Goal: Communication & Community: Connect with others

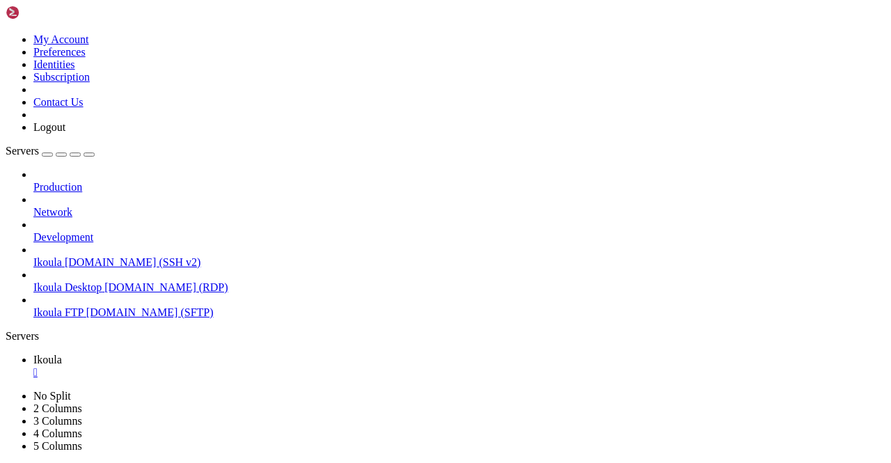
scroll to position [14869, 0]
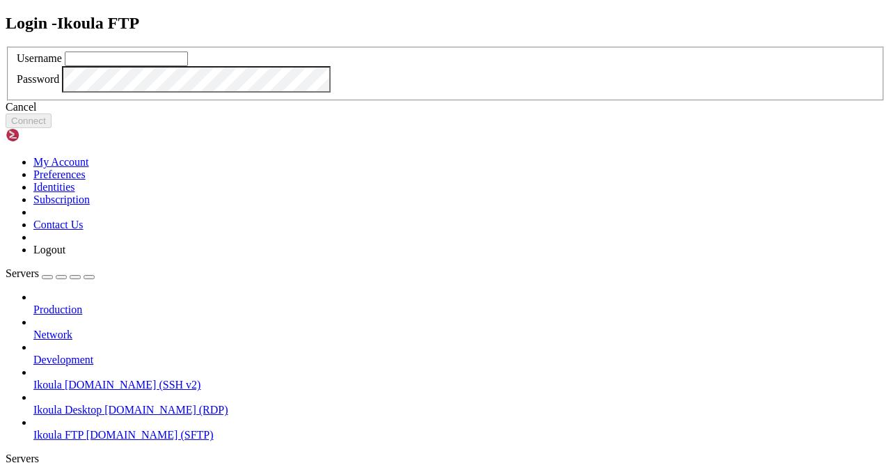
click at [188, 66] on input "text" at bounding box center [126, 58] width 123 height 15
type input "plb"
click button "Connect" at bounding box center [29, 120] width 46 height 15
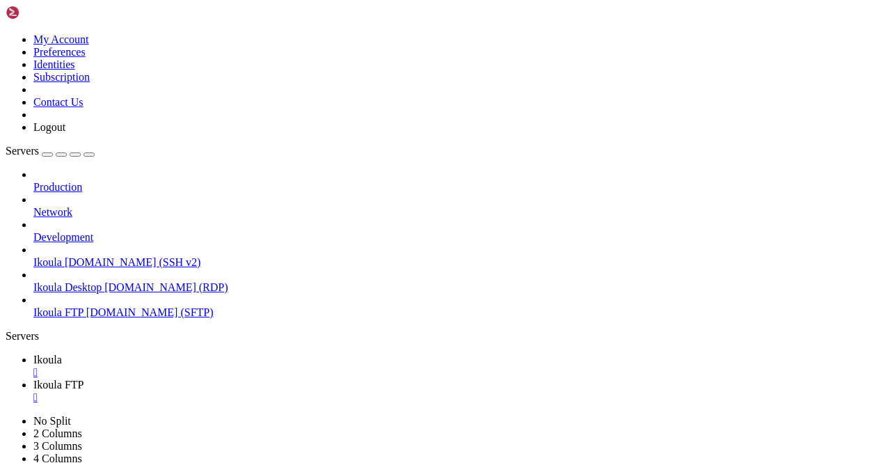
scroll to position [209, 0]
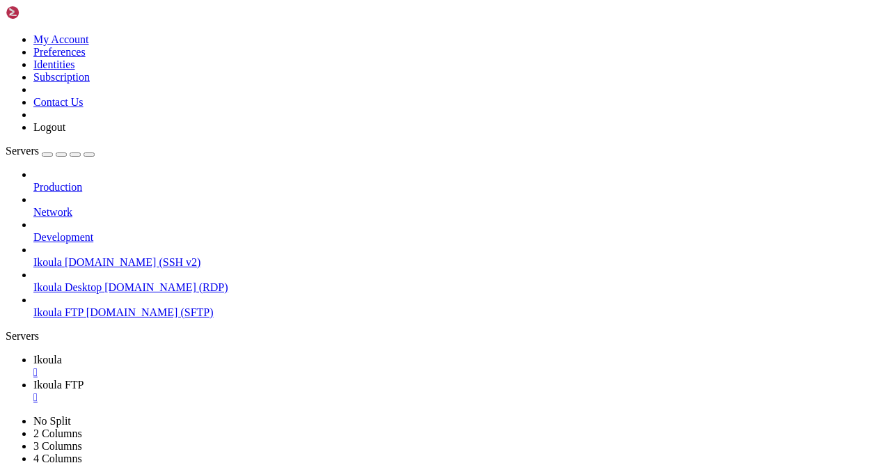
type input "/home/plb/advisor/src"
click at [331, 391] on div "" at bounding box center [459, 397] width 852 height 13
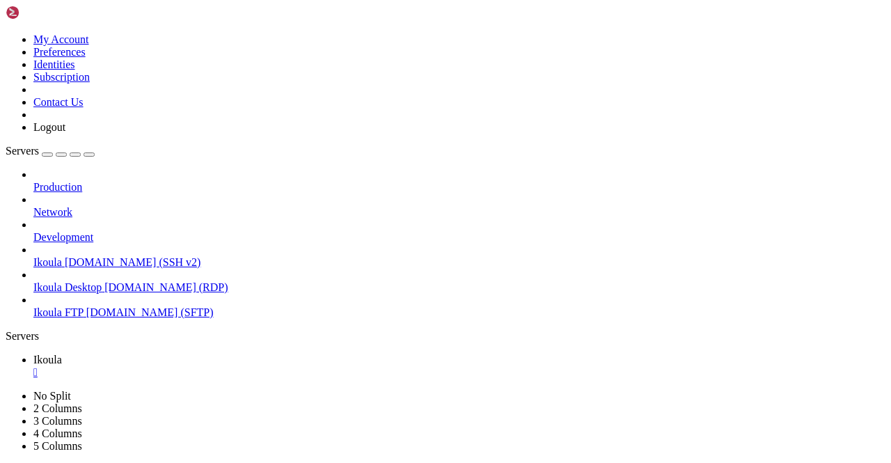
scroll to position [14892, 0]
